Goal: Information Seeking & Learning: Learn about a topic

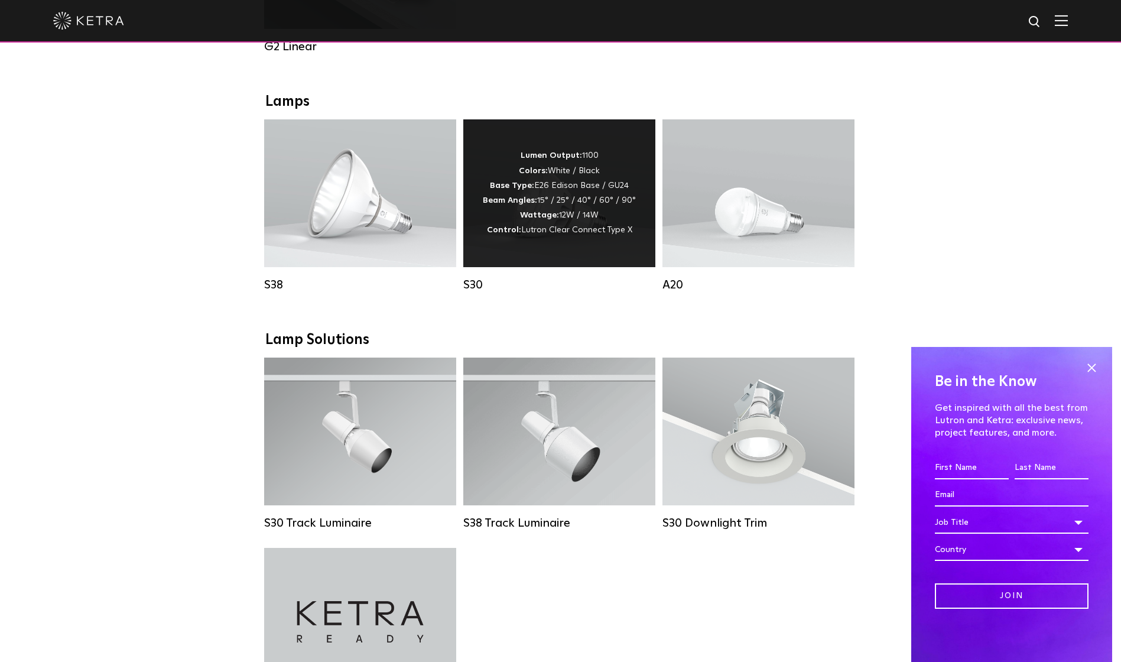
scroll to position [768, 0]
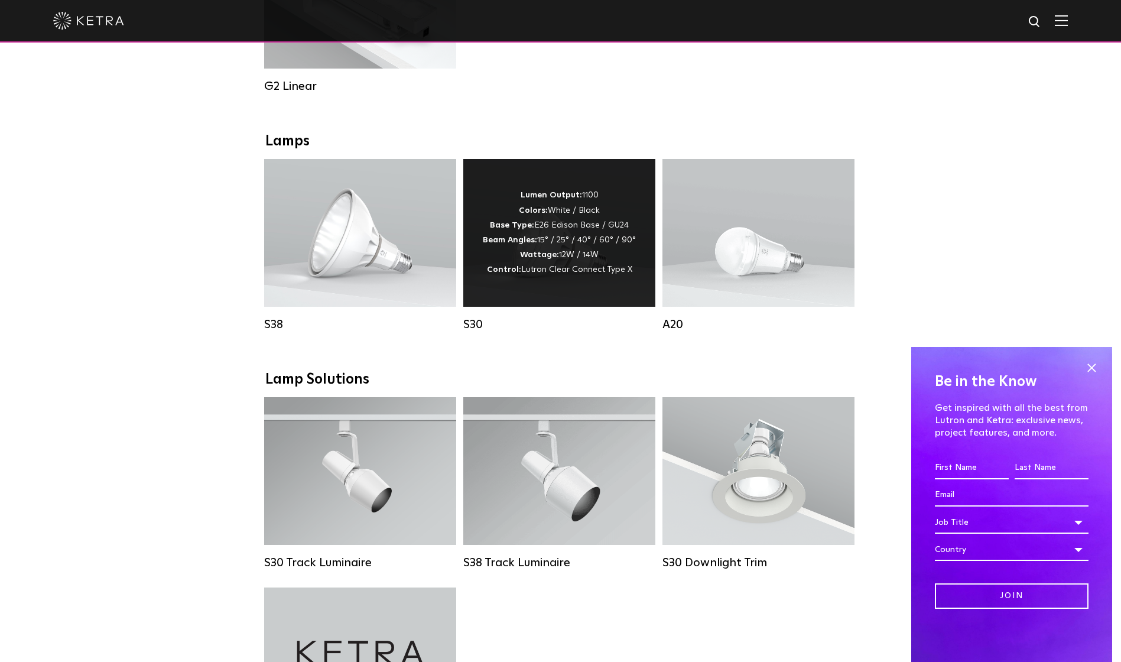
click at [480, 331] on div "S30" at bounding box center [559, 324] width 192 height 14
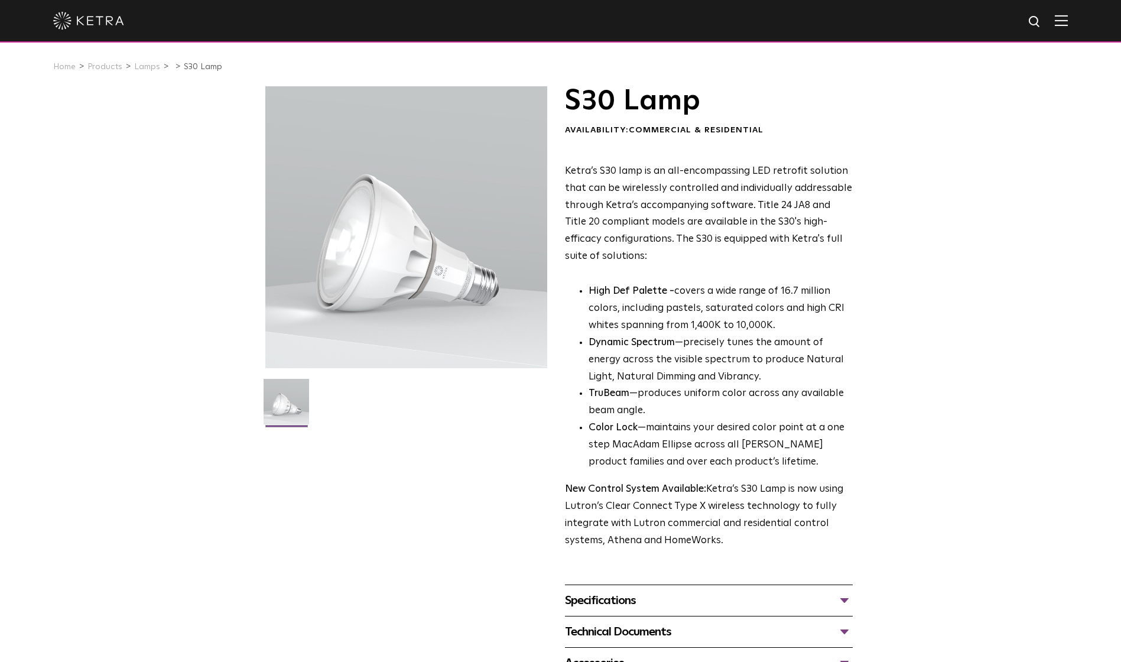
click at [415, 609] on div "S30 Lamp Availability: Commercial & Residential Ketra’s S30 lamp is an all-enco…" at bounding box center [560, 382] width 591 height 593
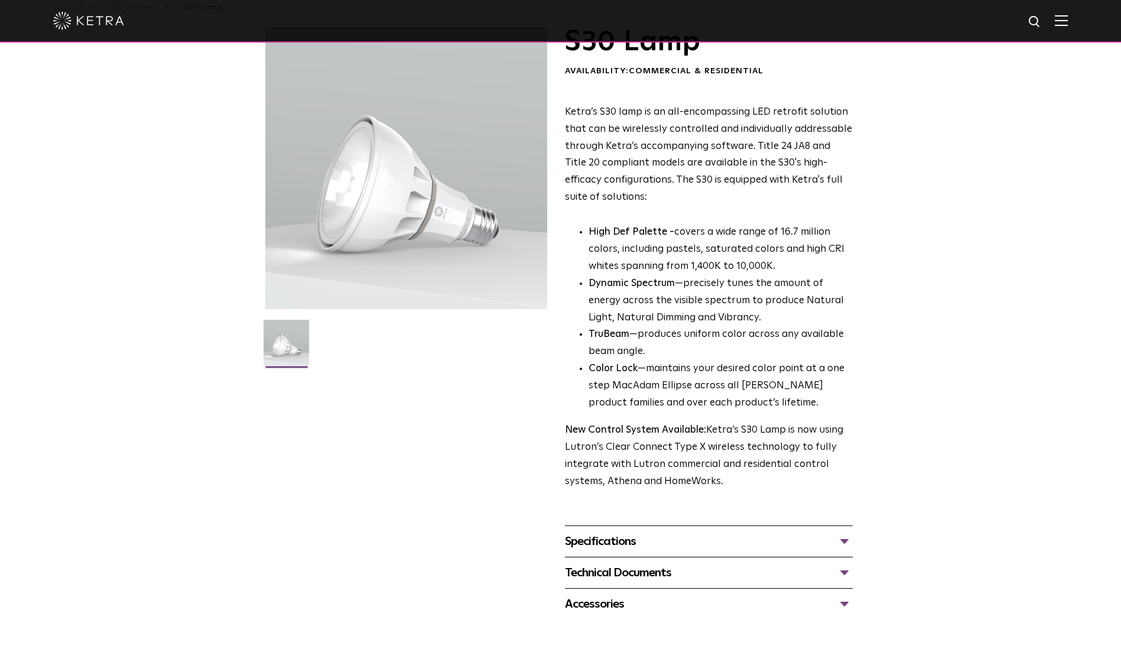
click at [841, 542] on div "Specifications" at bounding box center [709, 541] width 288 height 19
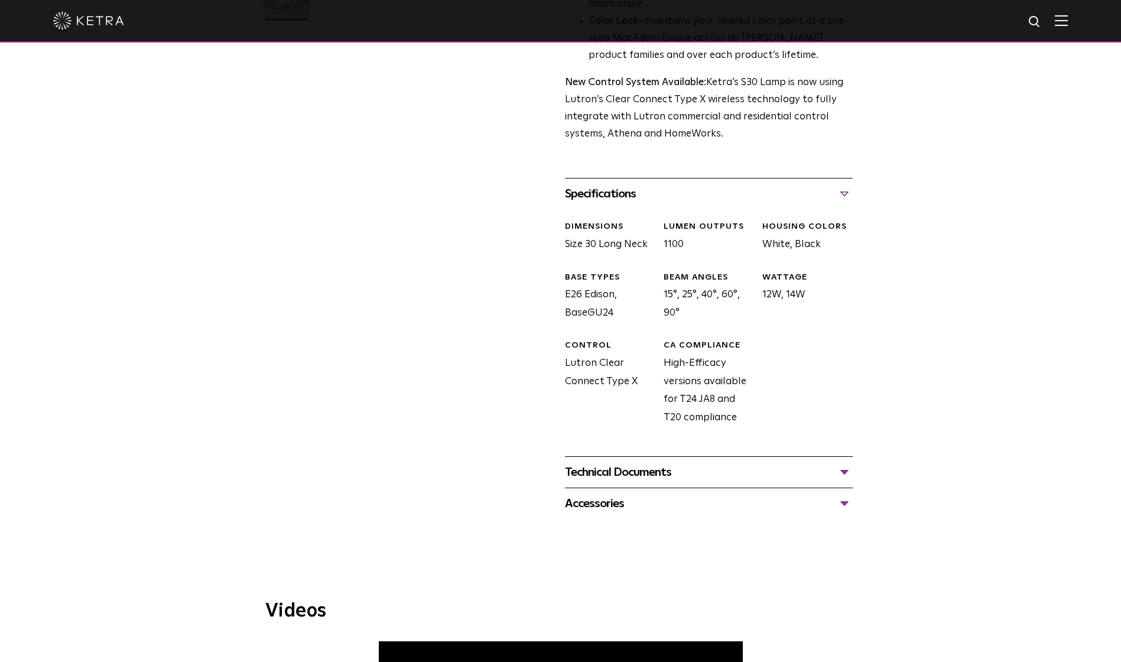
scroll to position [414, 0]
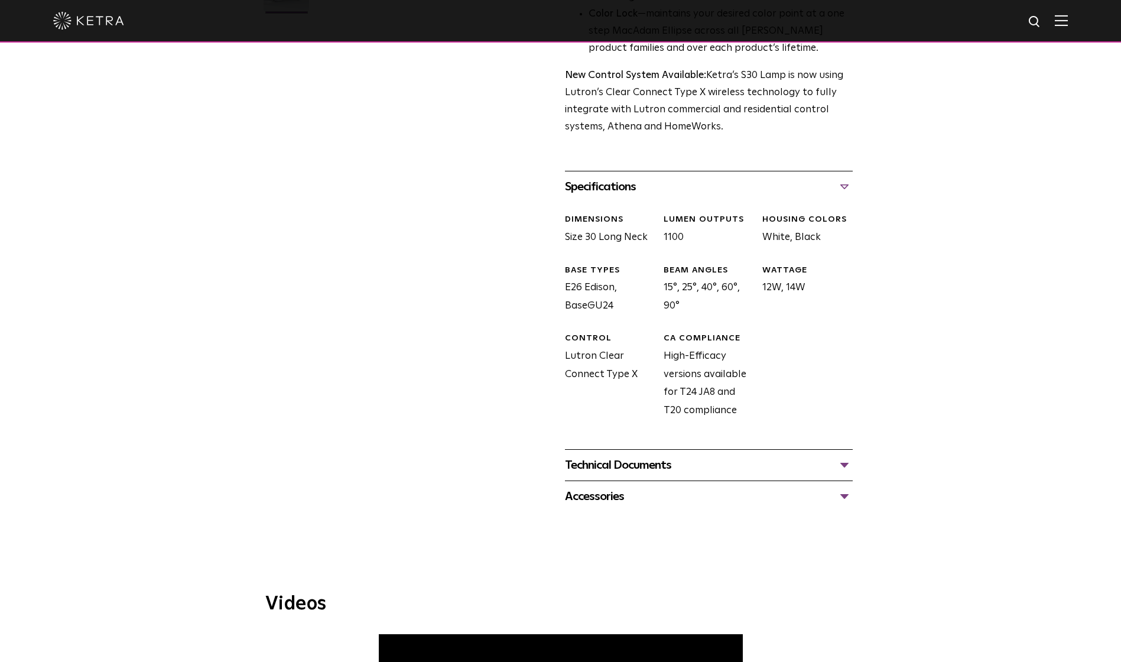
click at [796, 466] on div "Technical Documents" at bounding box center [709, 465] width 288 height 19
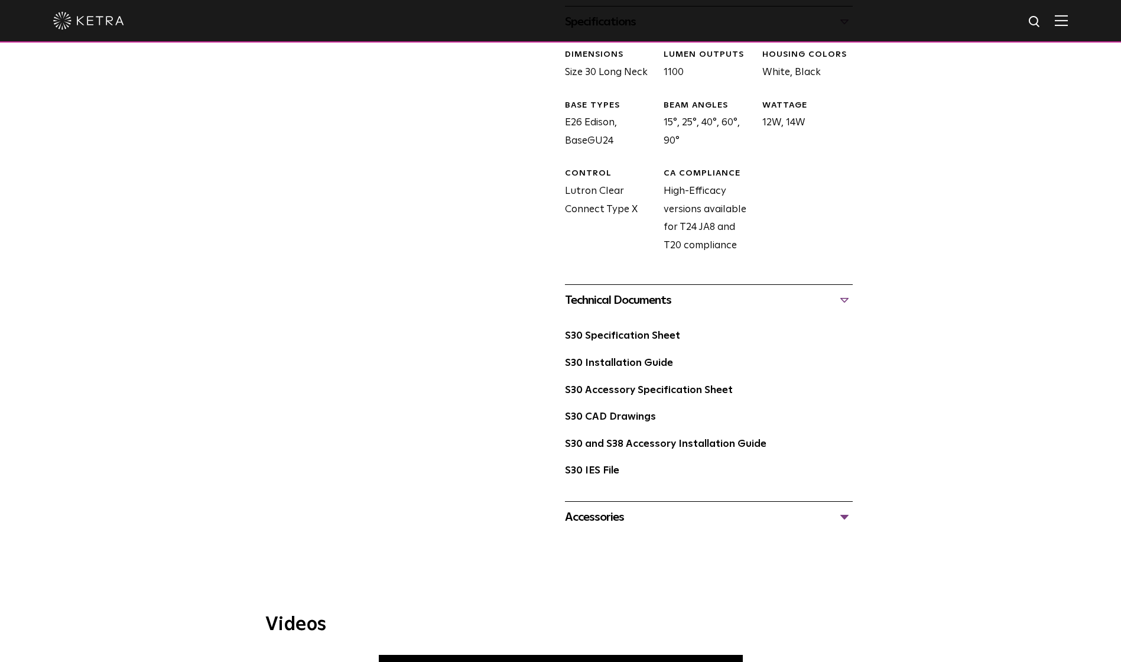
scroll to position [591, 0]
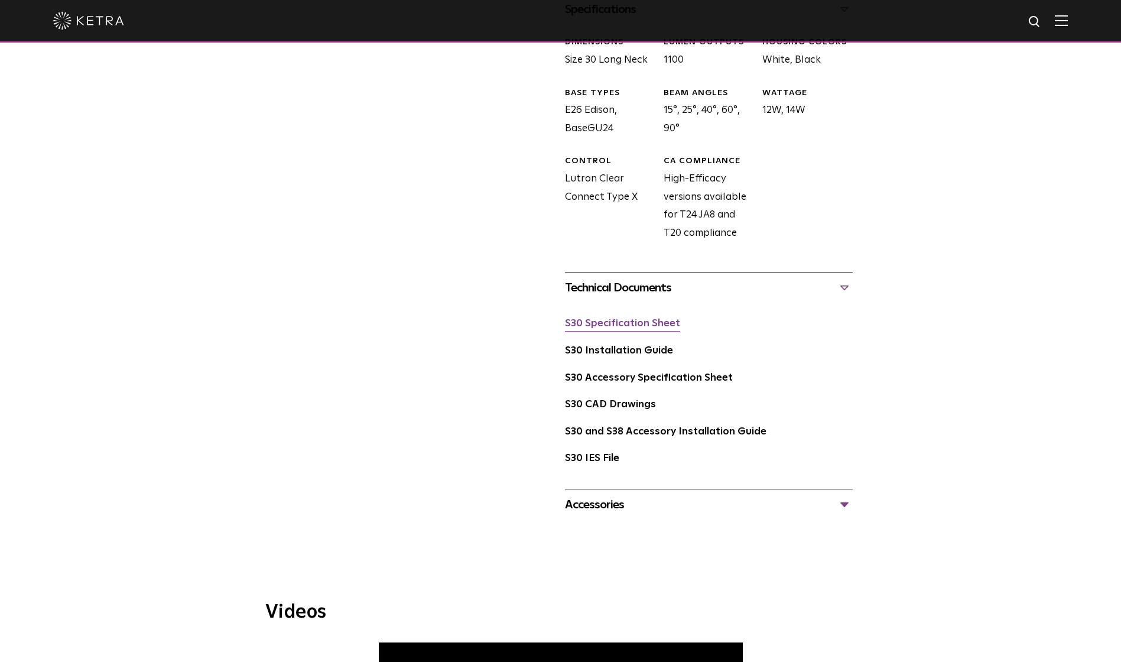
click at [604, 326] on link "S30 Specification Sheet" at bounding box center [622, 323] width 115 height 10
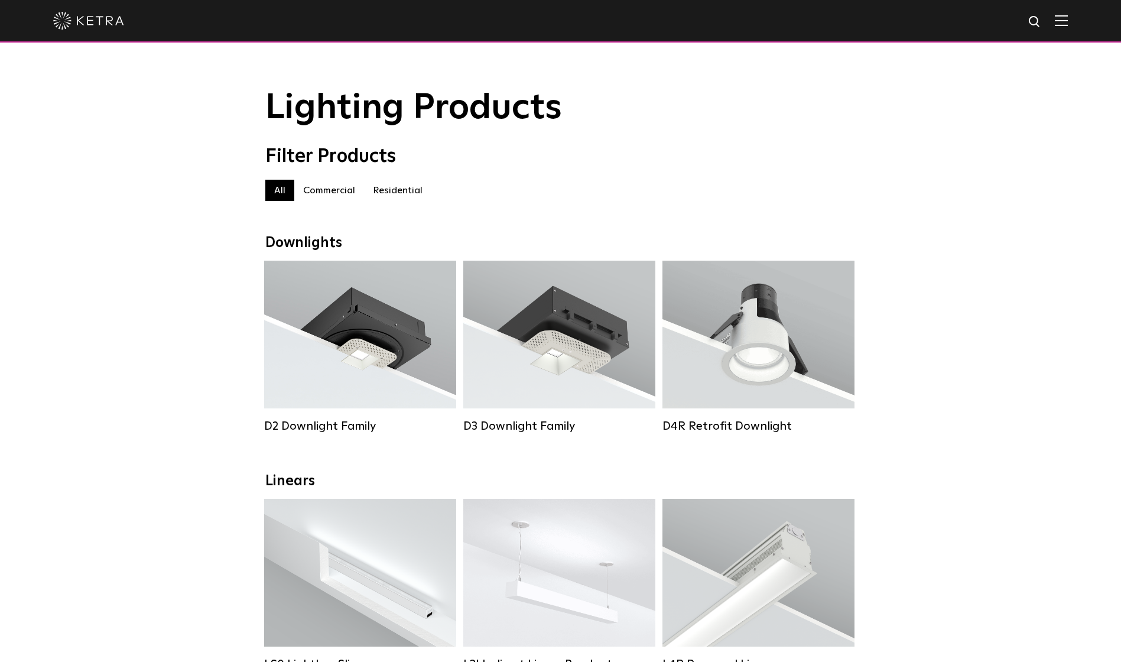
drag, startPoint x: 1026, startPoint y: 378, endPoint x: 1019, endPoint y: 368, distance: 11.8
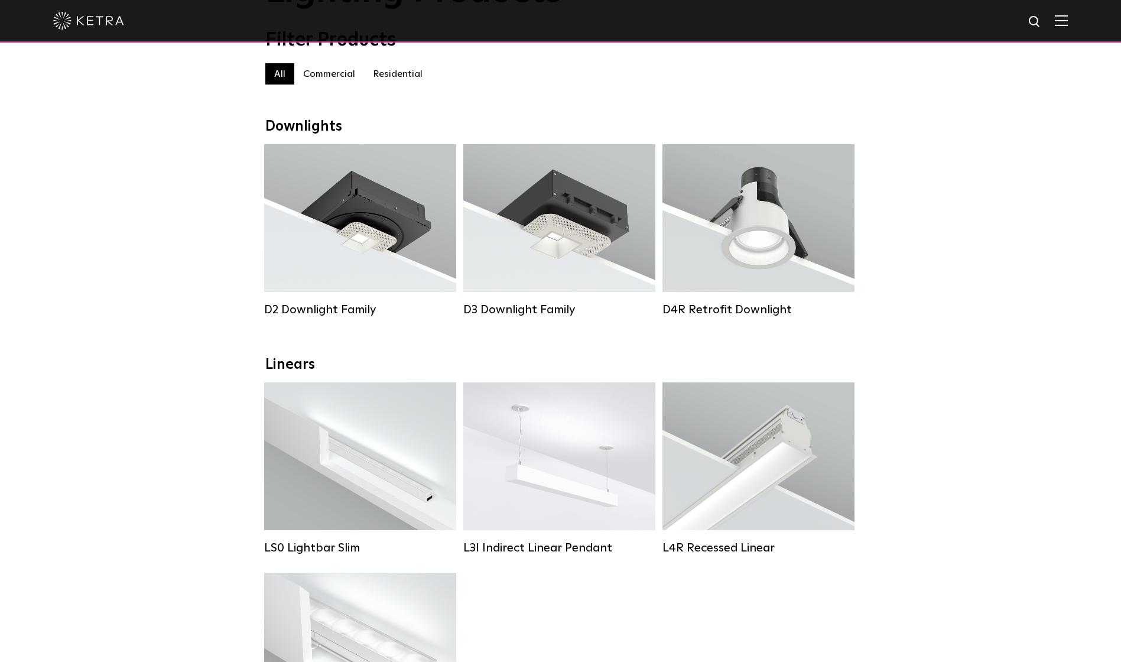
scroll to position [177, 0]
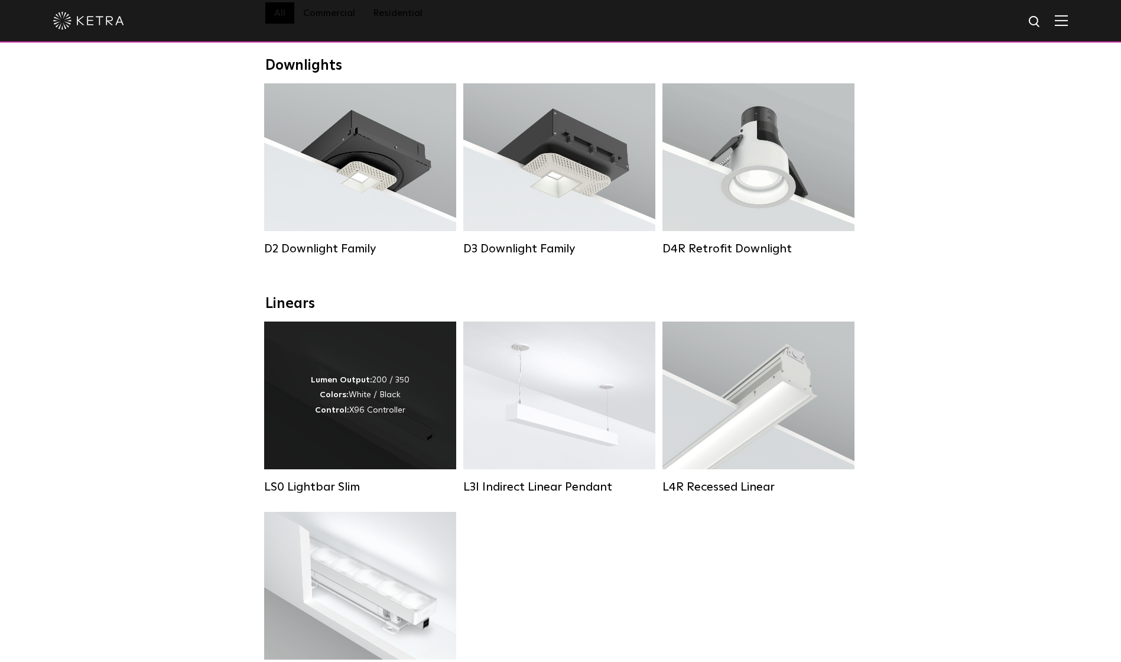
click at [342, 449] on div "Lumen Output: 200 / 350 Colors: White / Black Control: X96 Controller" at bounding box center [360, 395] width 192 height 148
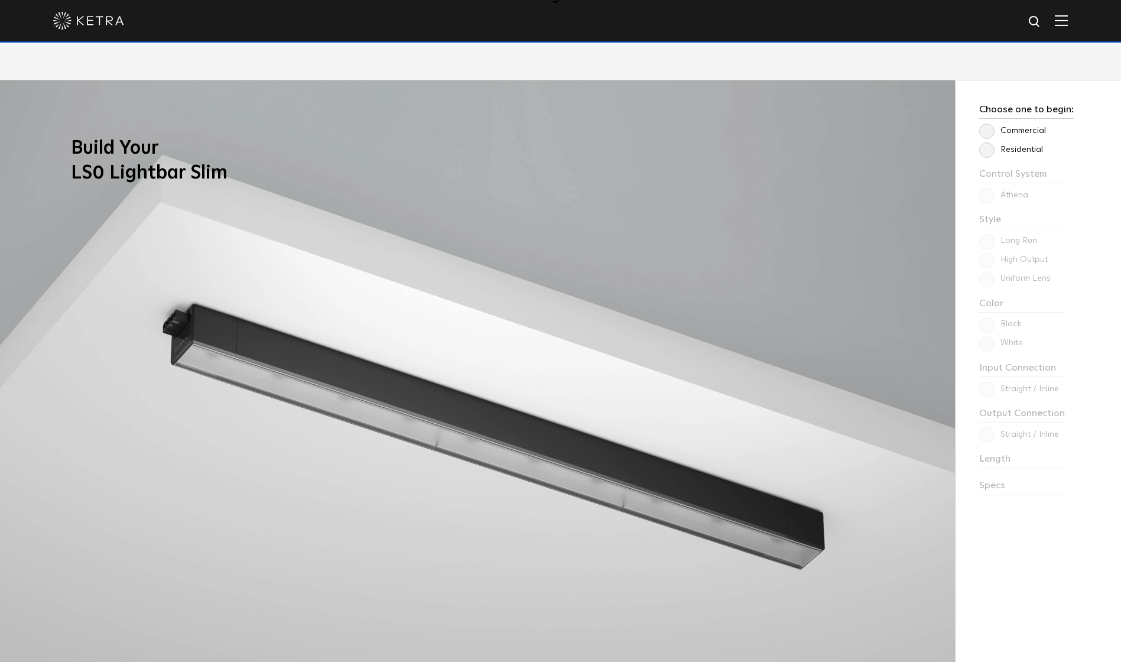
scroll to position [1123, 0]
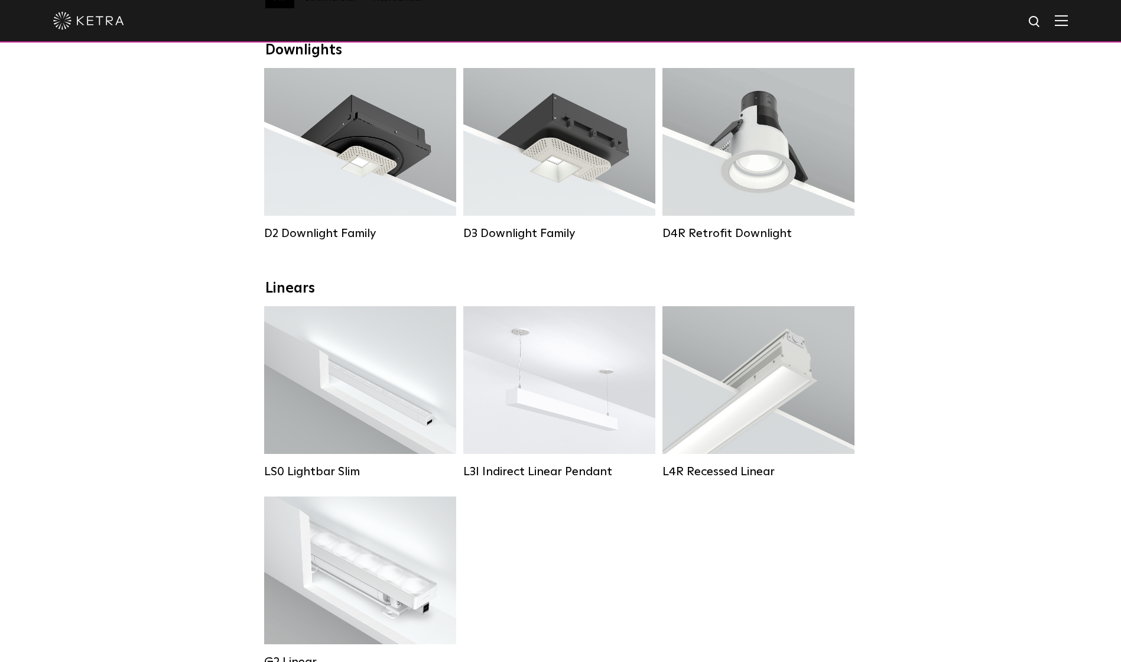
scroll to position [177, 0]
